Goal: Find specific page/section: Find specific page/section

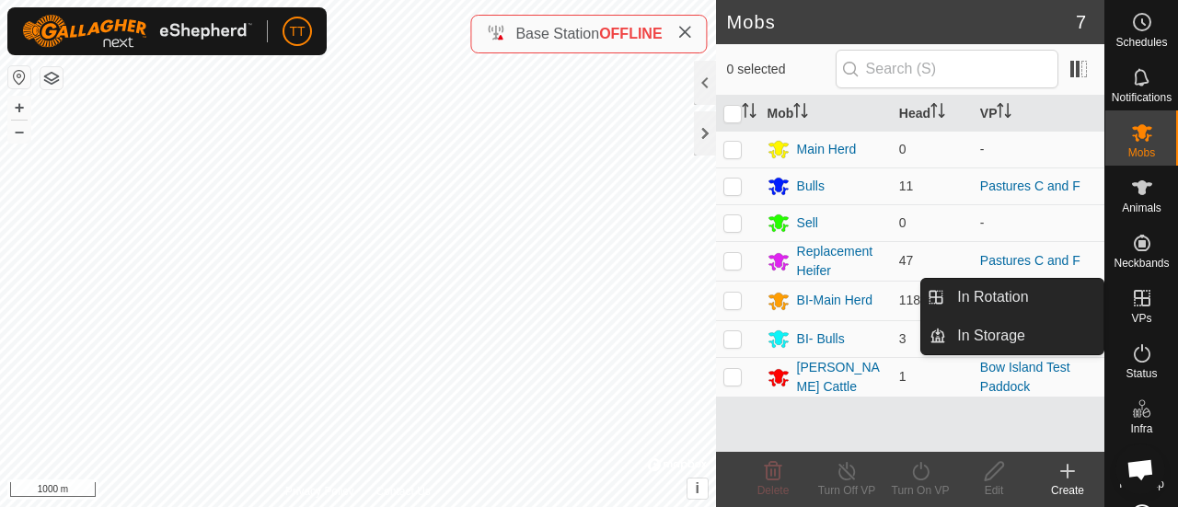
click at [1131, 295] on icon at bounding box center [1142, 298] width 22 height 22
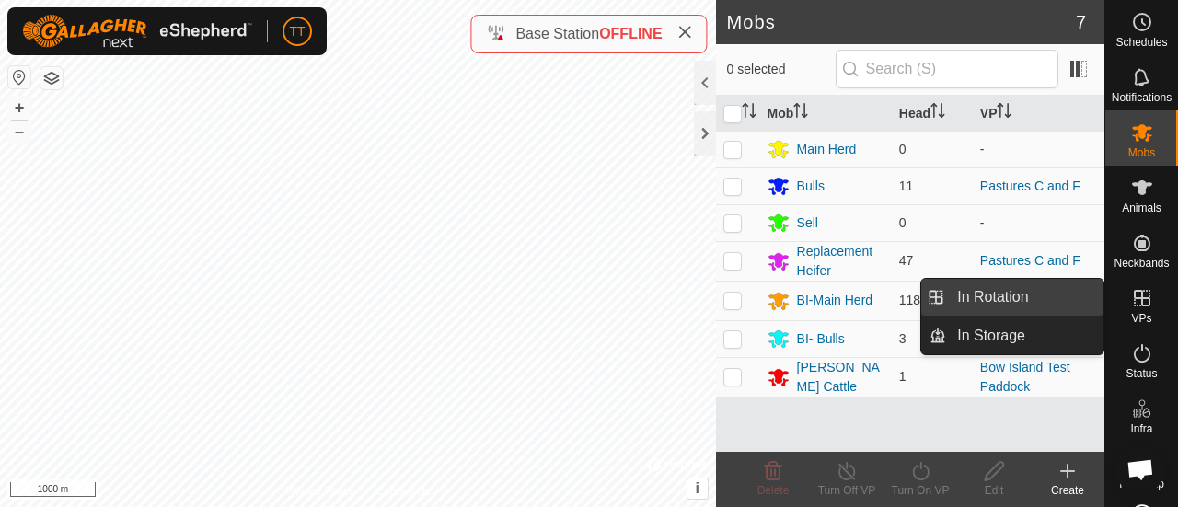
click at [1073, 294] on link "In Rotation" at bounding box center [1024, 297] width 157 height 37
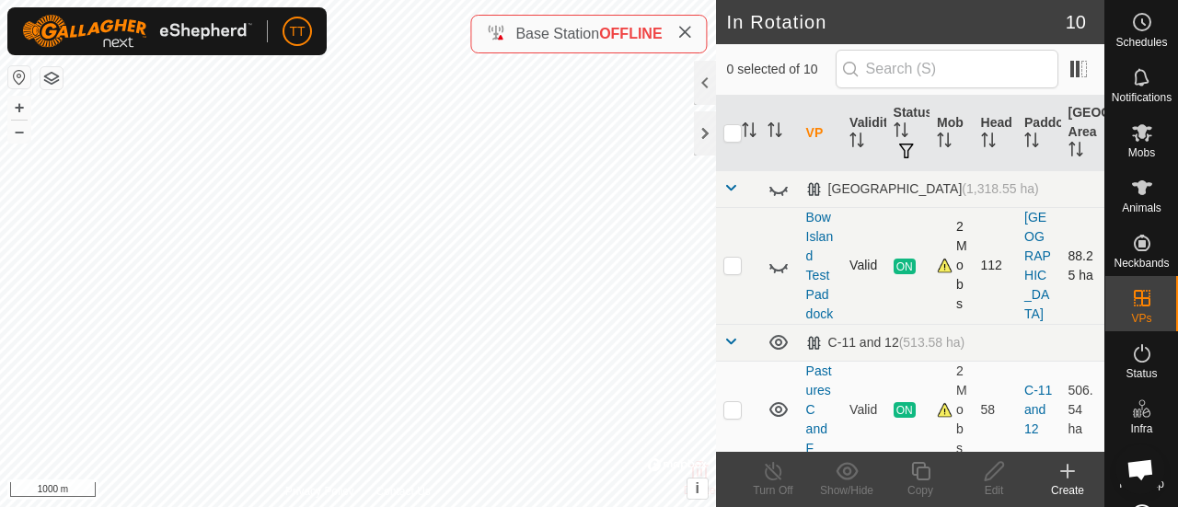
click at [779, 275] on icon at bounding box center [779, 266] width 22 height 22
click at [1116, 189] on div "Animals" at bounding box center [1141, 193] width 73 height 55
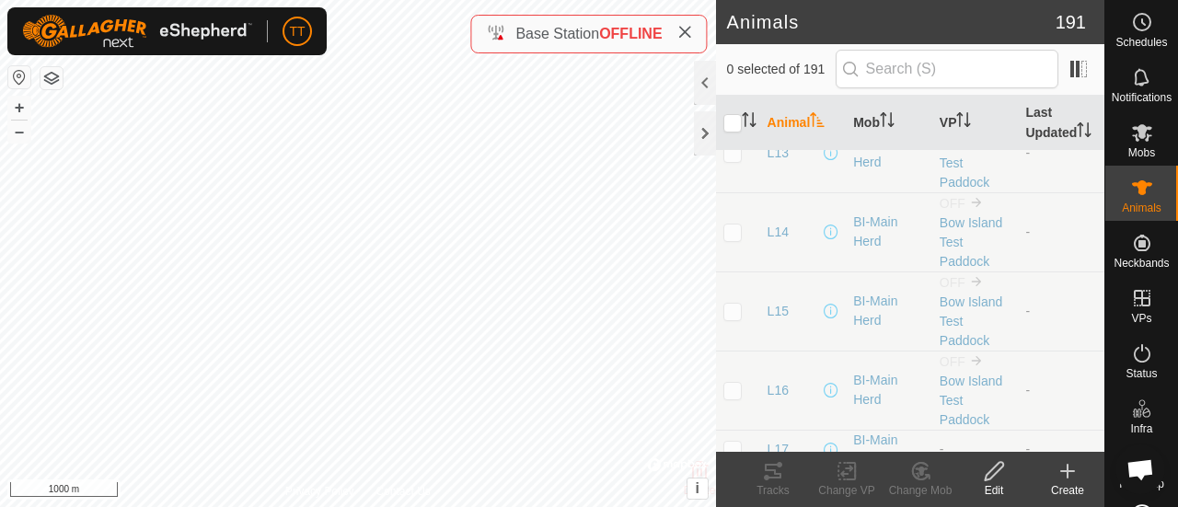
scroll to position [10308, 0]
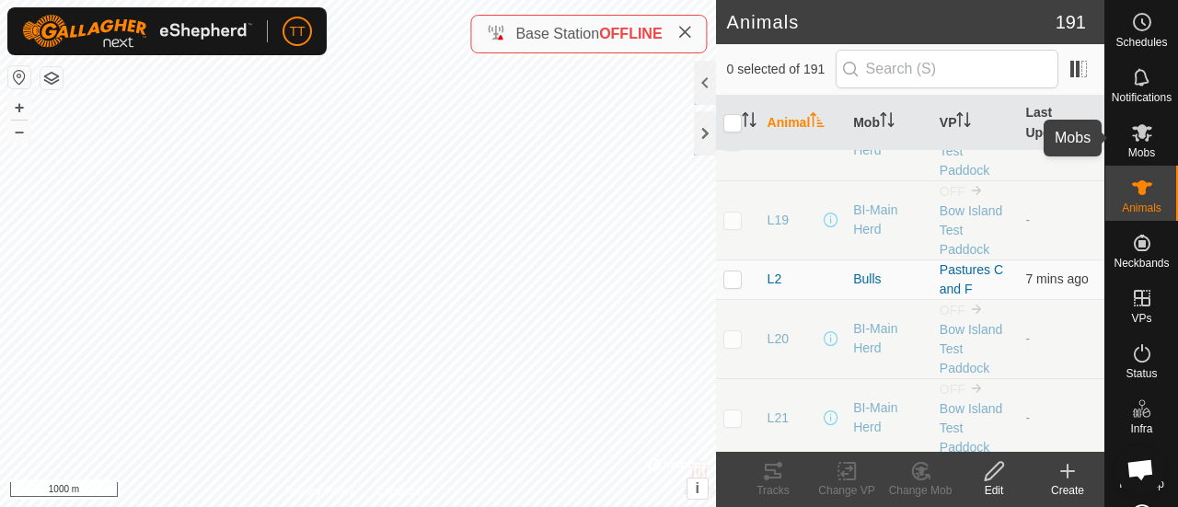
click at [1133, 127] on icon at bounding box center [1142, 132] width 20 height 17
